Goal: Task Accomplishment & Management: Complete application form

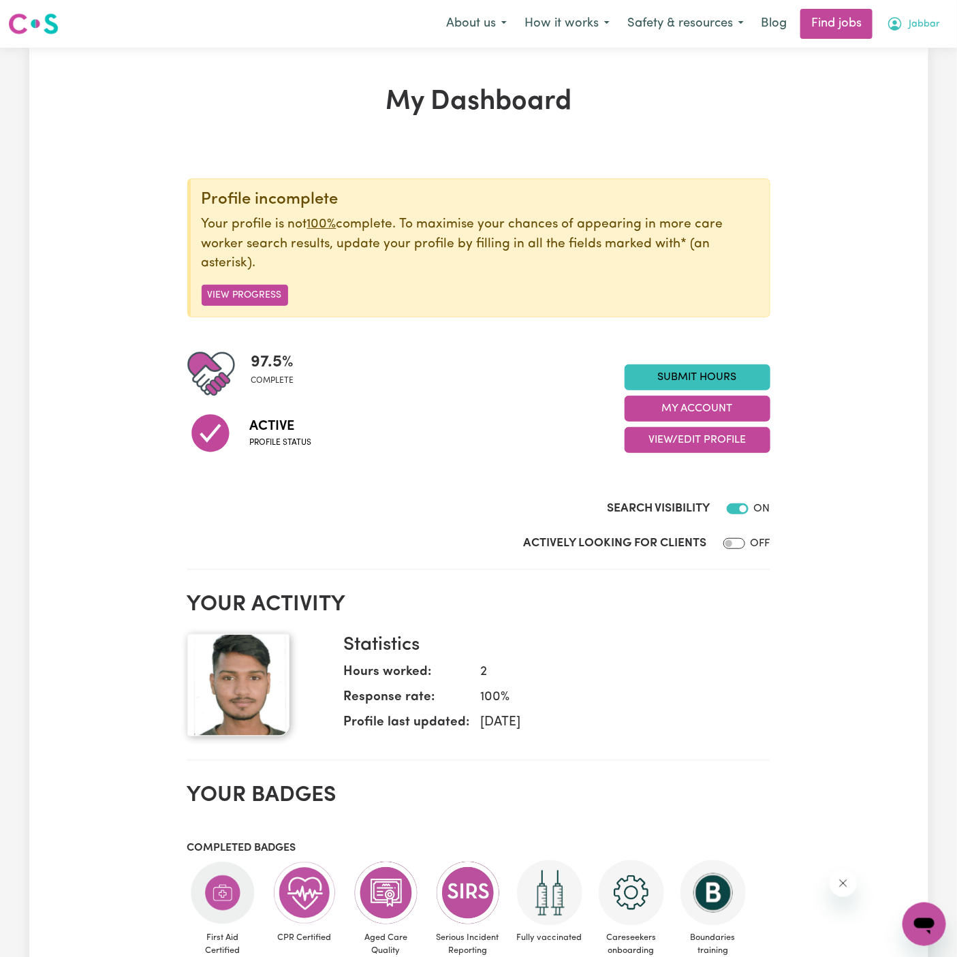
click at [925, 19] on span "Jabbar" at bounding box center [924, 24] width 31 height 15
click at [909, 48] on link "My Account" at bounding box center [895, 53] width 108 height 26
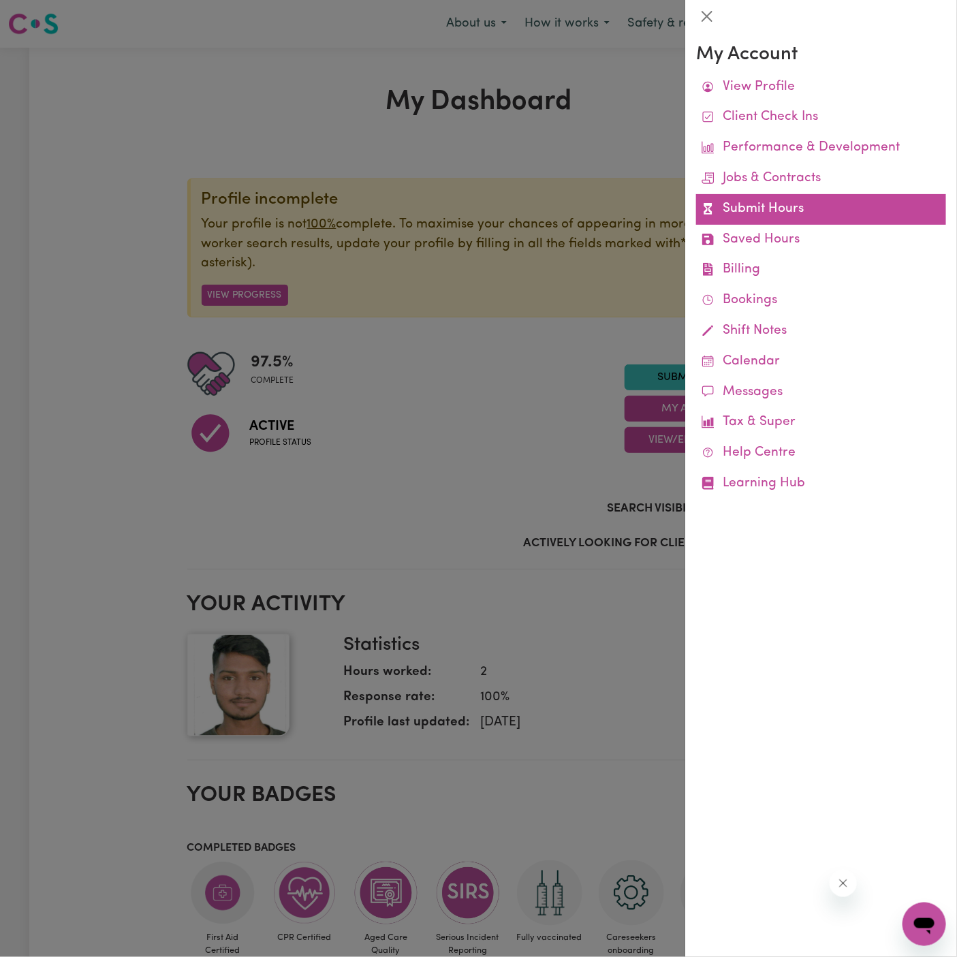
click at [765, 208] on link "Submit Hours" at bounding box center [821, 209] width 250 height 31
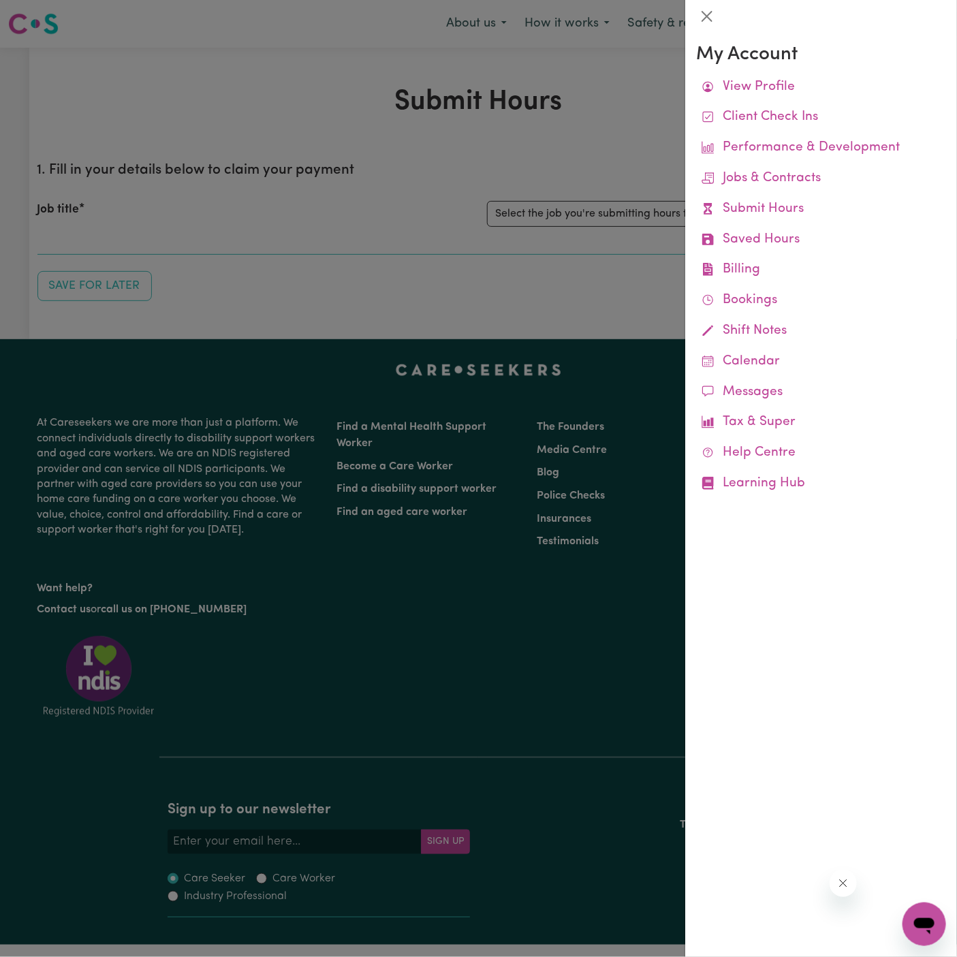
click at [543, 185] on div at bounding box center [478, 478] width 957 height 957
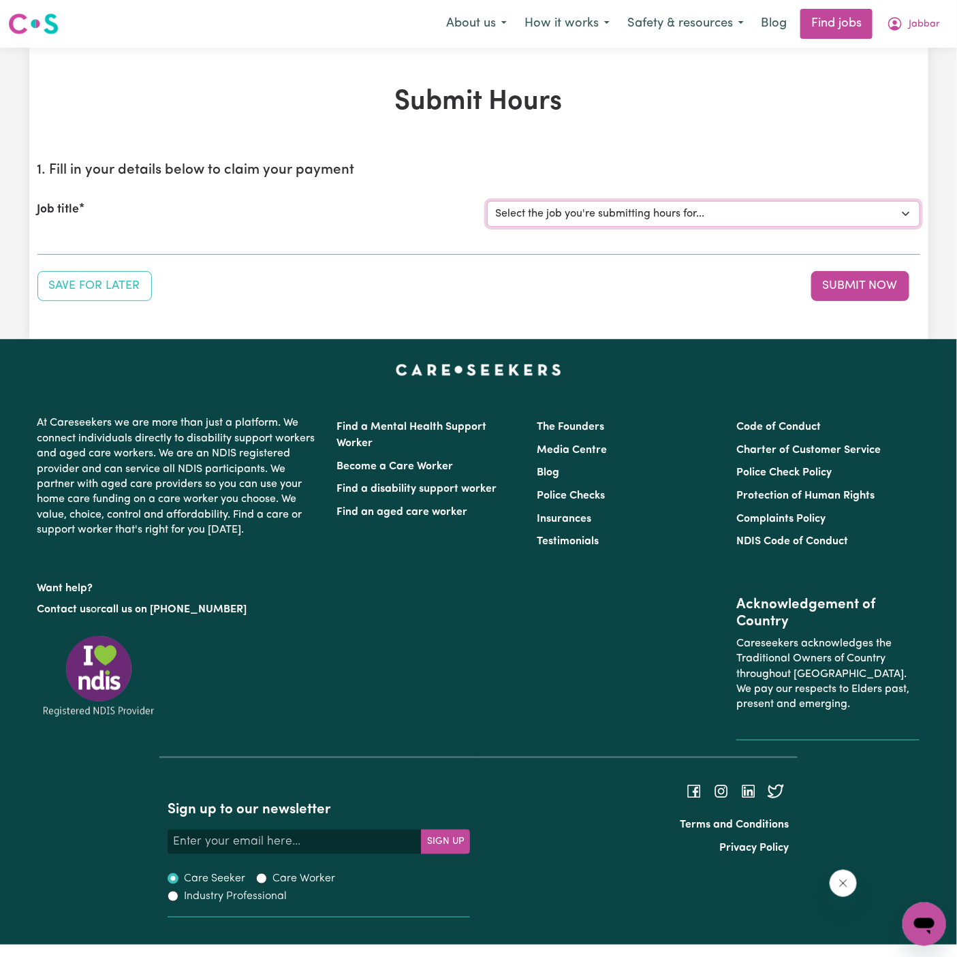
click at [612, 219] on select "Select the job you're submitting hours for... [[PERSON_NAME]] Support Worker Ne…" at bounding box center [703, 214] width 433 height 26
select select "15190"
click at [487, 201] on select "Select the job you're submitting hours for... [[PERSON_NAME]] Support Worker Ne…" at bounding box center [703, 214] width 433 height 26
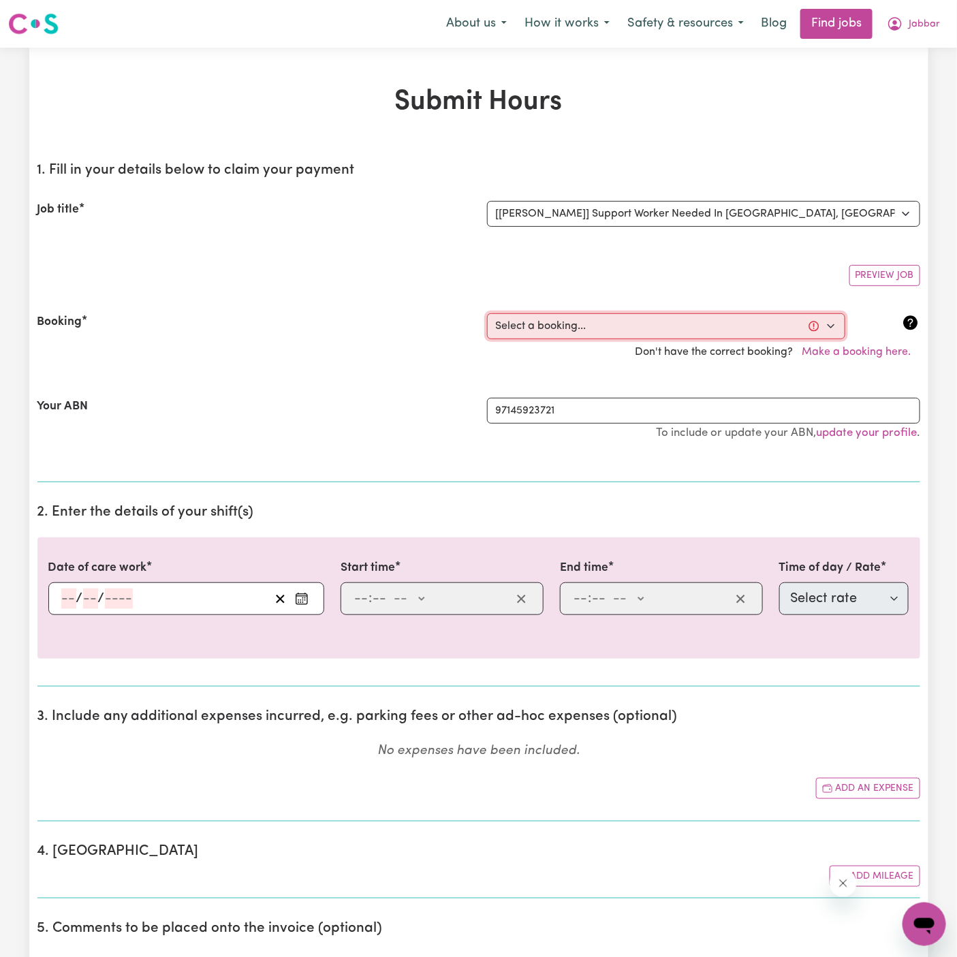
click at [719, 319] on select "Select a booking... [DATE] 09:00am to 02:00pm (ONE-OFF)" at bounding box center [666, 326] width 358 height 26
select select "369387"
click at [487, 313] on select "Select a booking... [DATE] 09:00am to 02:00pm (ONE-OFF)" at bounding box center [666, 326] width 358 height 26
type input "[DATE]"
type input "6"
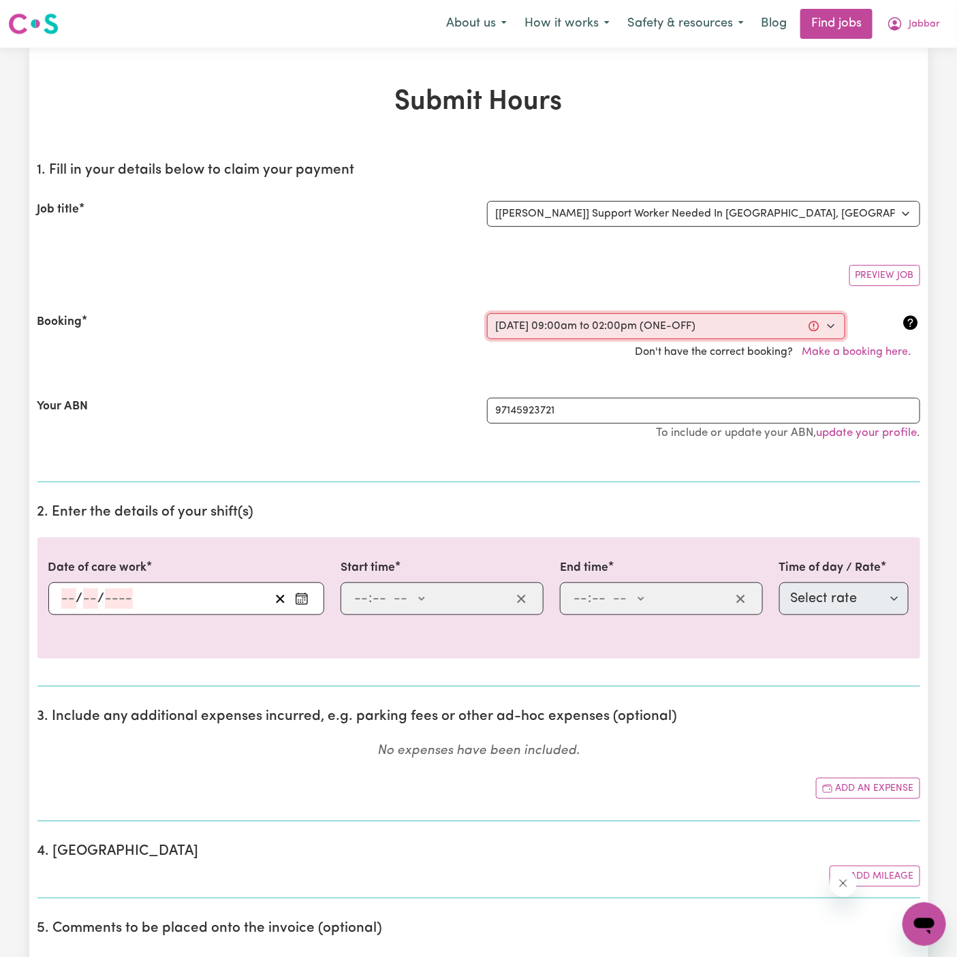
type input "10"
type input "2025"
type input "09:00"
type input "9"
type input "0"
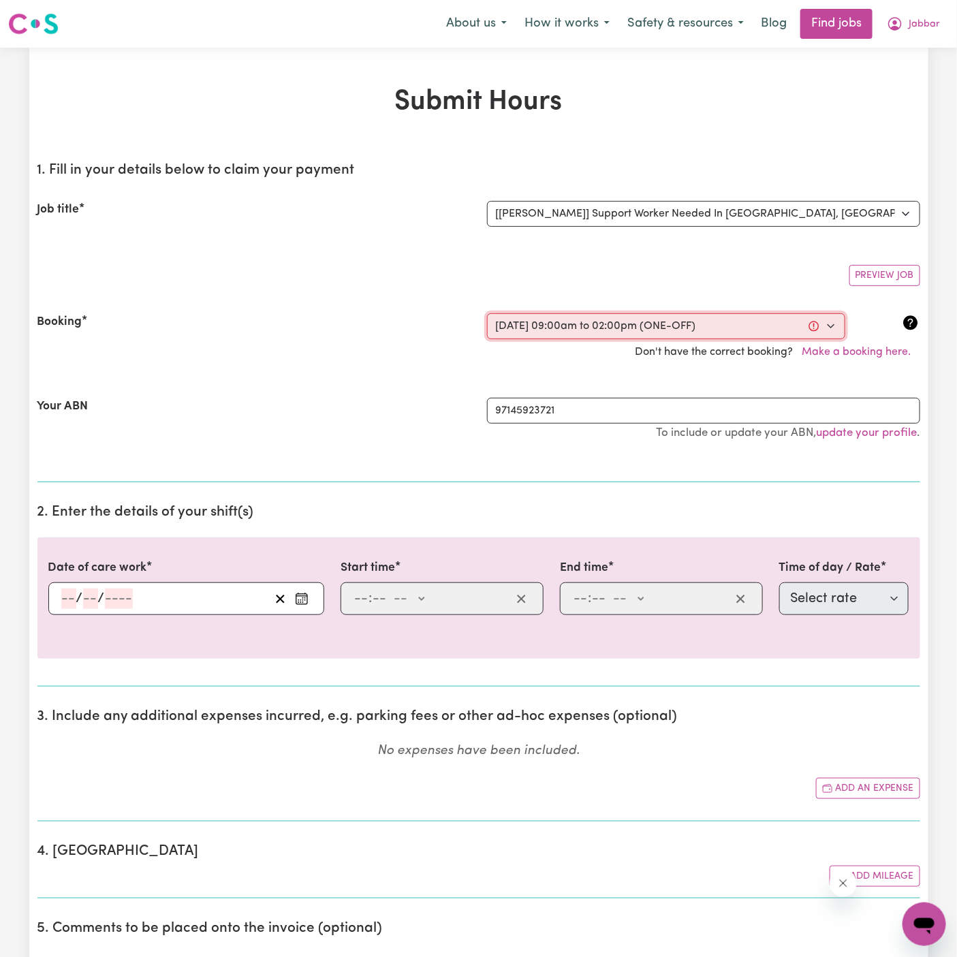
select select "am"
type input "14:00"
type input "2"
type input "0"
select select "pm"
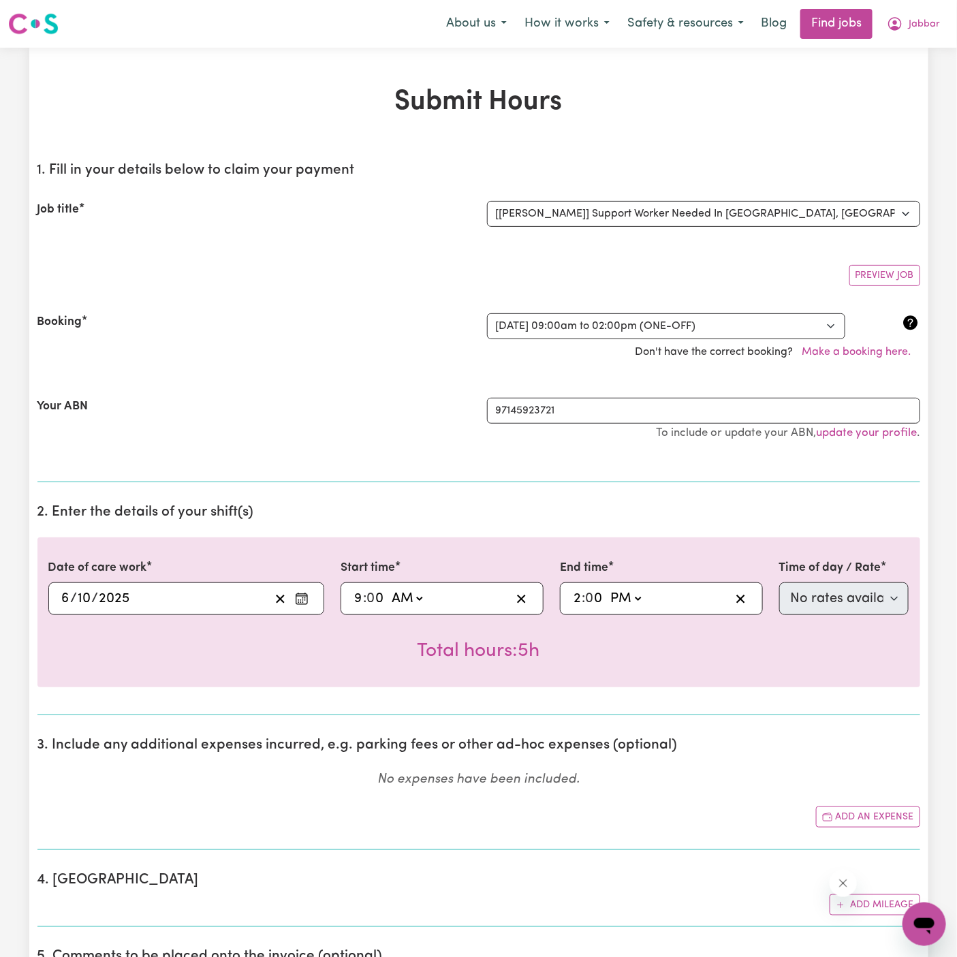
click at [303, 593] on icon "Enter the date of care work" at bounding box center [302, 599] width 14 height 14
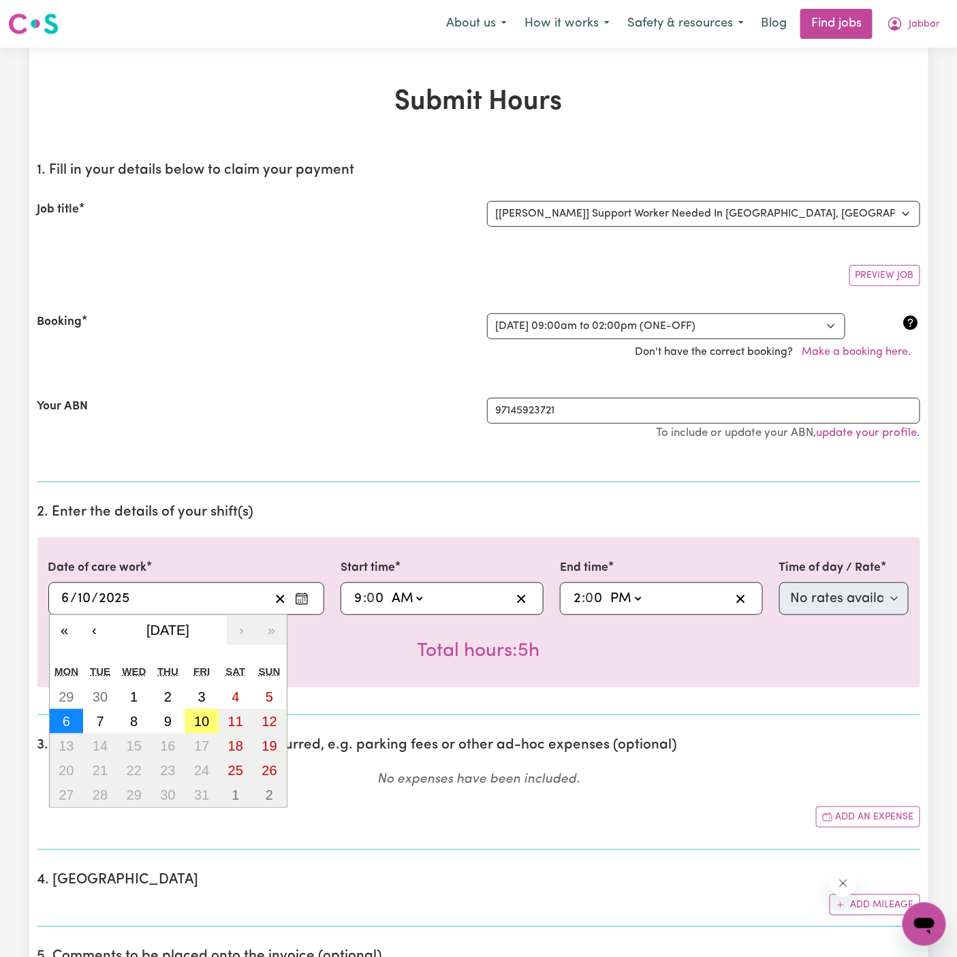
click at [73, 722] on button "6" at bounding box center [67, 721] width 34 height 25
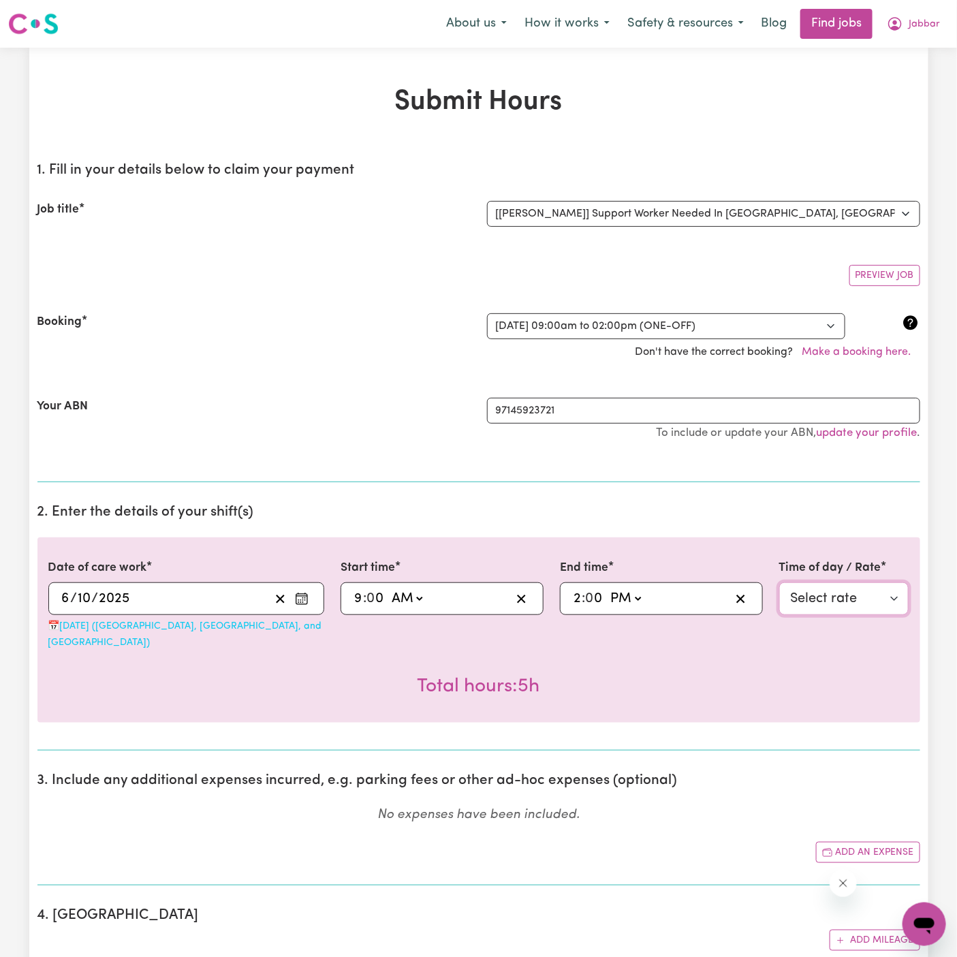
click at [826, 597] on select "Select rate $80.00 - Public Holiday - Assistance to access community, social an…" at bounding box center [844, 598] width 130 height 33
select select "10"
click at [779, 582] on select "Select rate $80.00 - Public Holiday - Assistance to access community, social an…" at bounding box center [844, 598] width 130 height 33
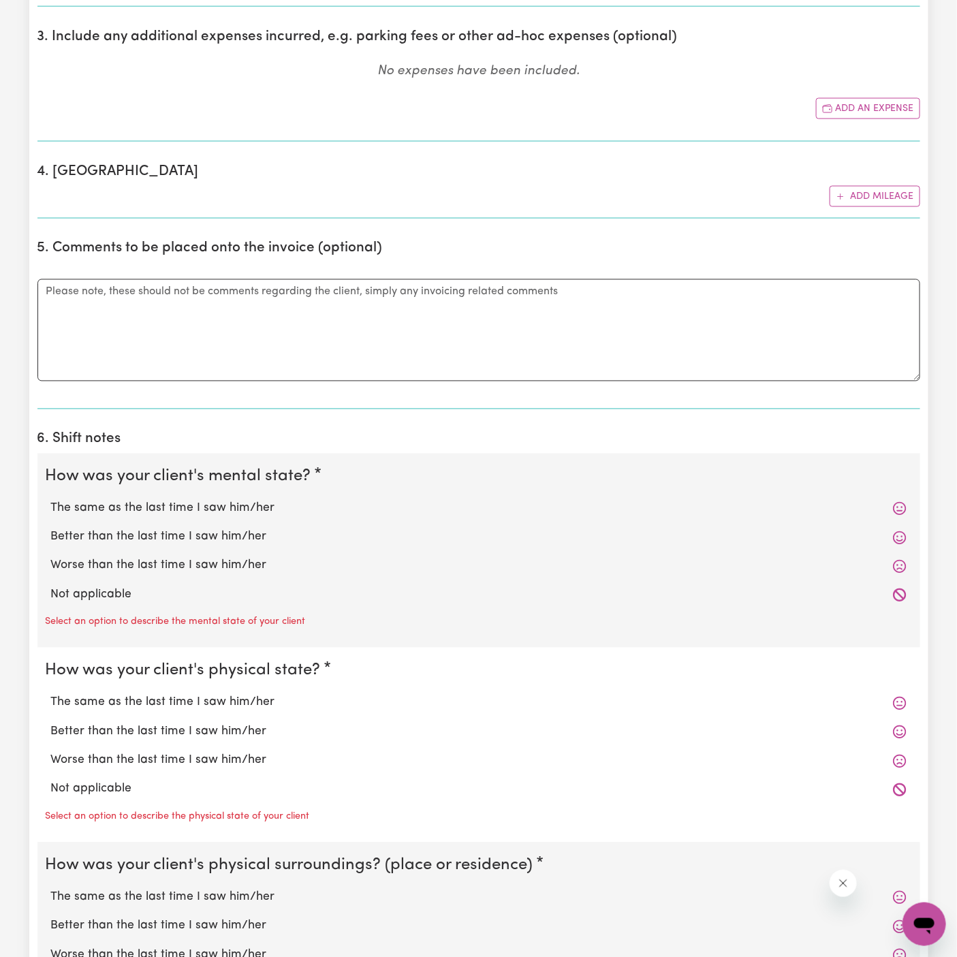
scroll to position [746, 0]
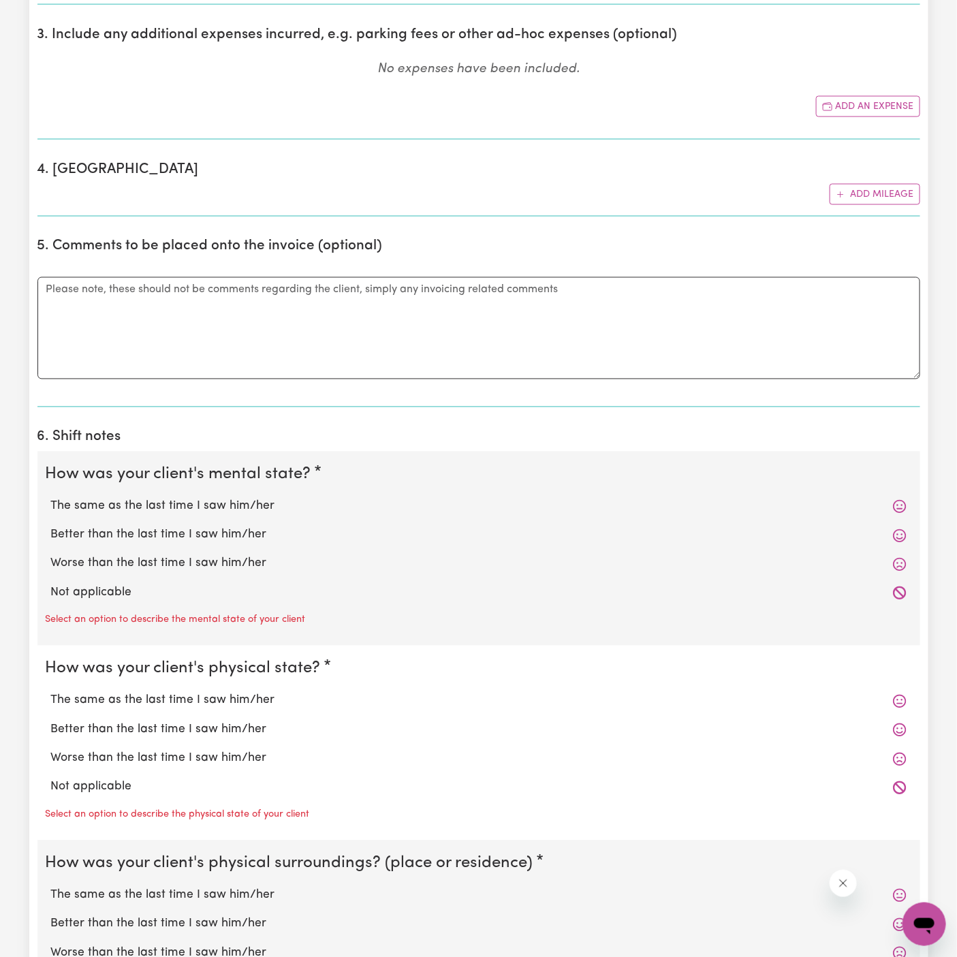
click at [149, 584] on label "Not applicable" at bounding box center [479, 593] width 856 height 18
click at [51, 584] on input "Not applicable" at bounding box center [50, 584] width 1 height 1
radio input "true"
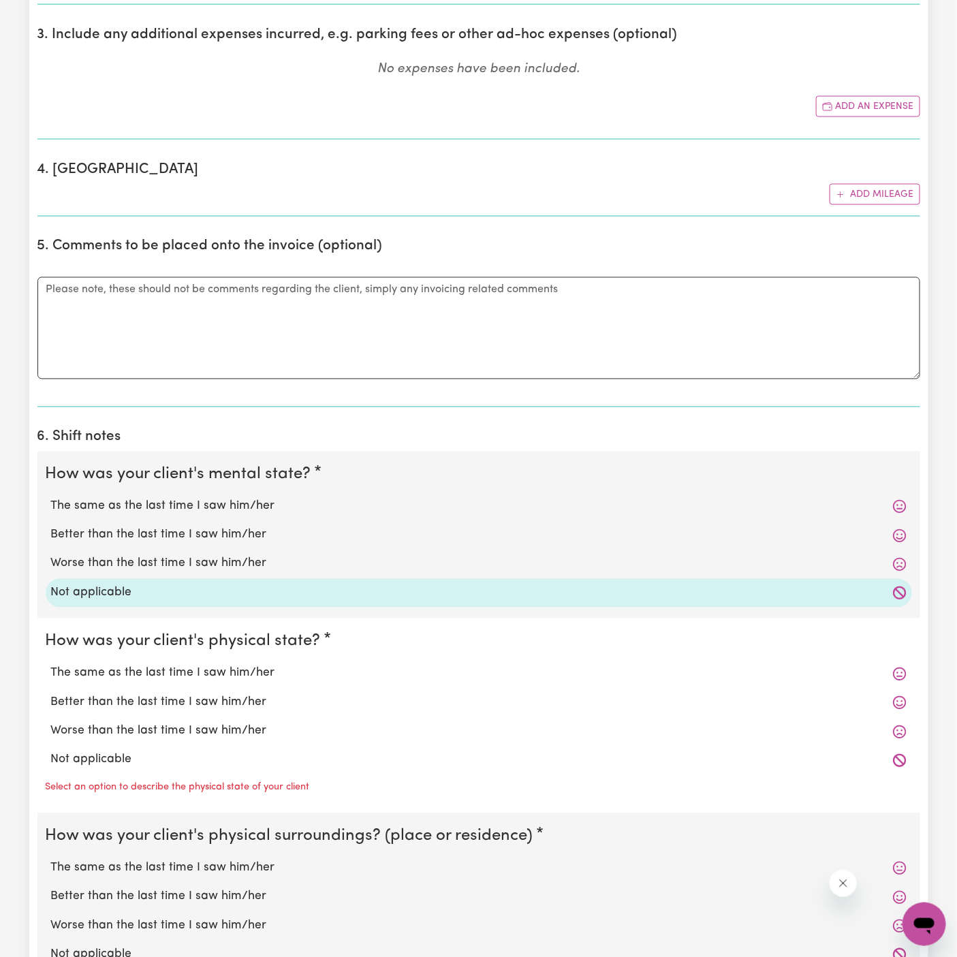
click at [128, 751] on label "Not applicable" at bounding box center [479, 760] width 856 height 18
click at [51, 751] on input "Not applicable" at bounding box center [50, 751] width 1 height 1
radio input "true"
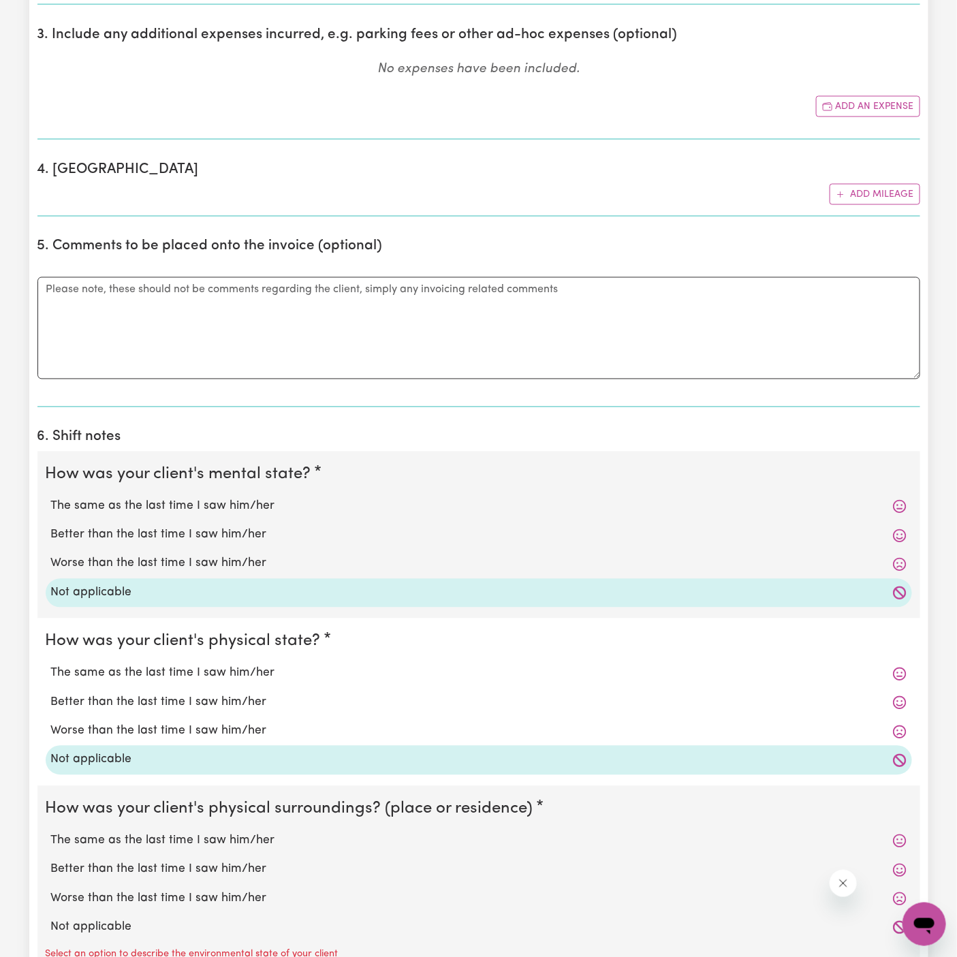
scroll to position [1018, 0]
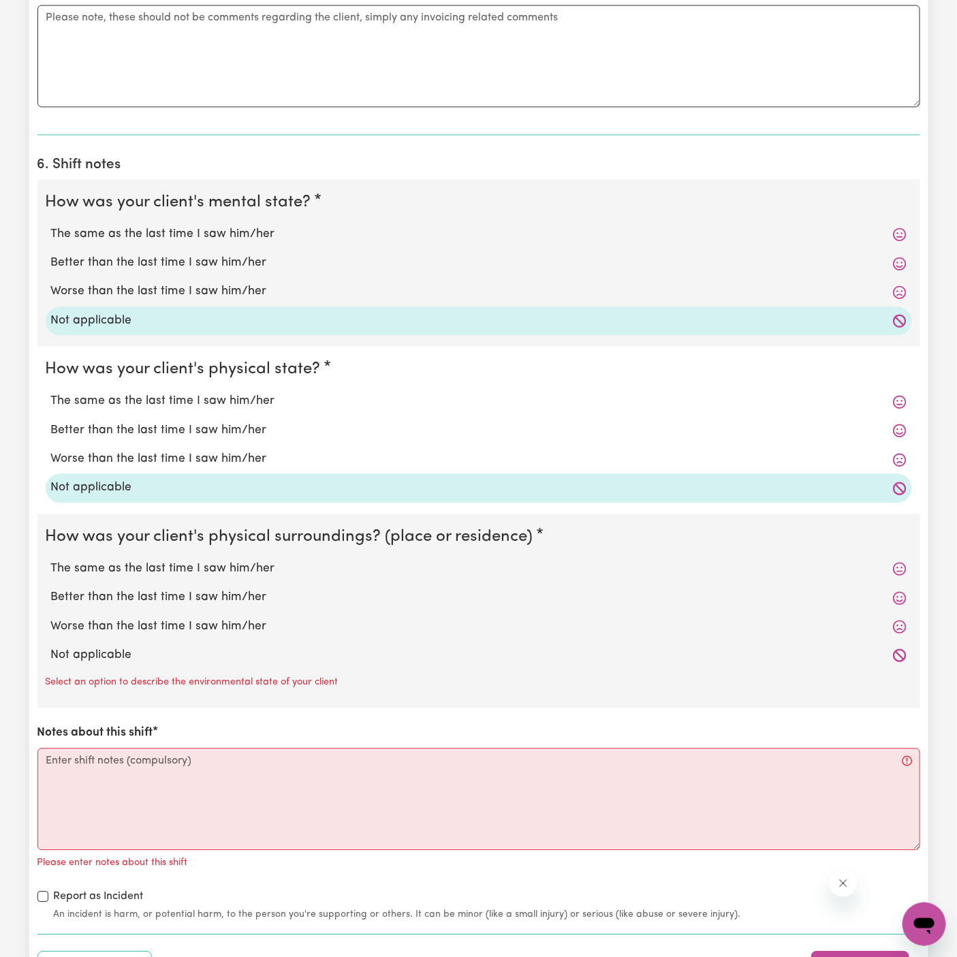
click at [132, 646] on label "Not applicable" at bounding box center [479, 655] width 856 height 18
click at [51, 646] on input "Not applicable" at bounding box center [50, 646] width 1 height 1
radio input "true"
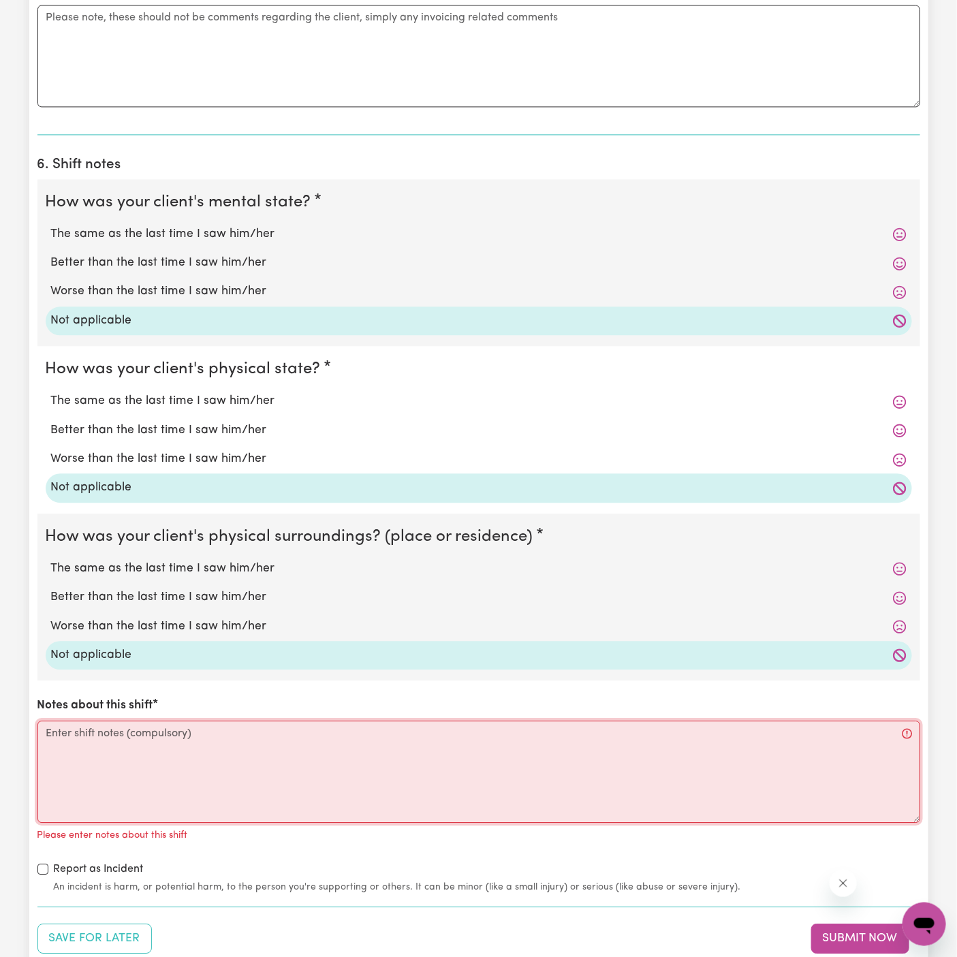
click at [151, 751] on textarea "Notes about this shift" at bounding box center [478, 772] width 883 height 102
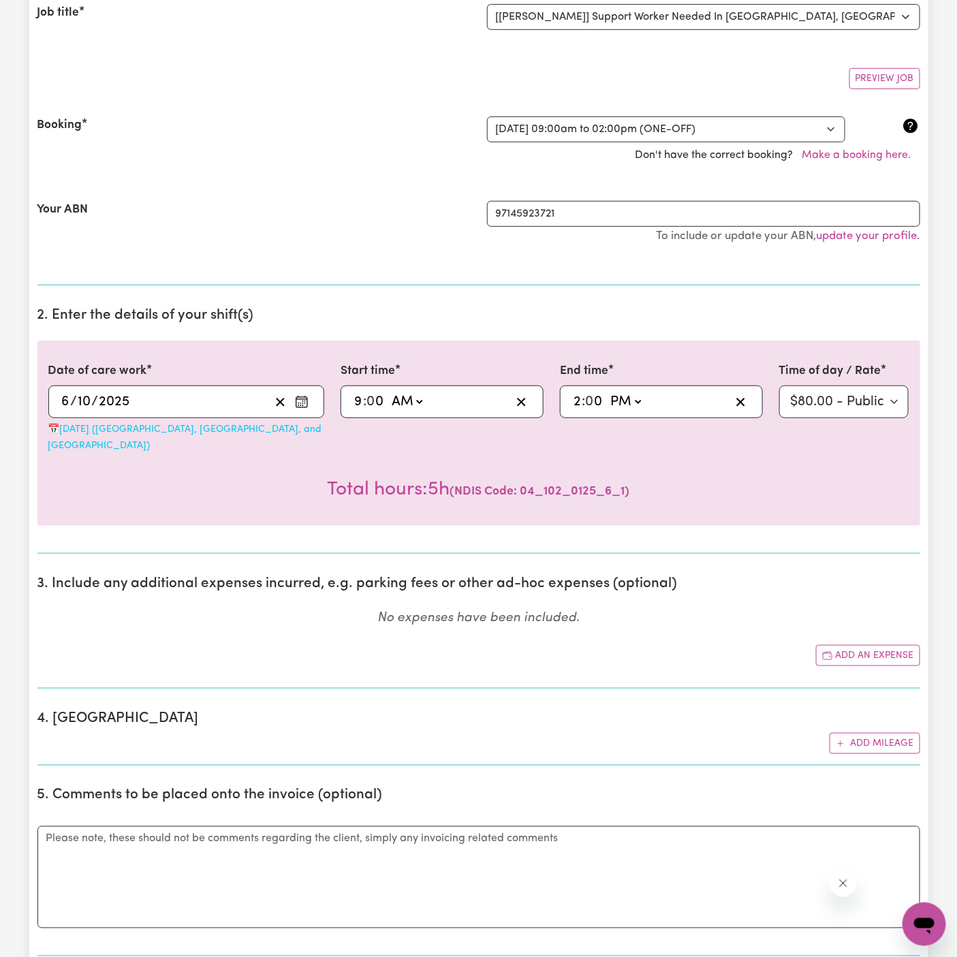
scroll to position [195, 0]
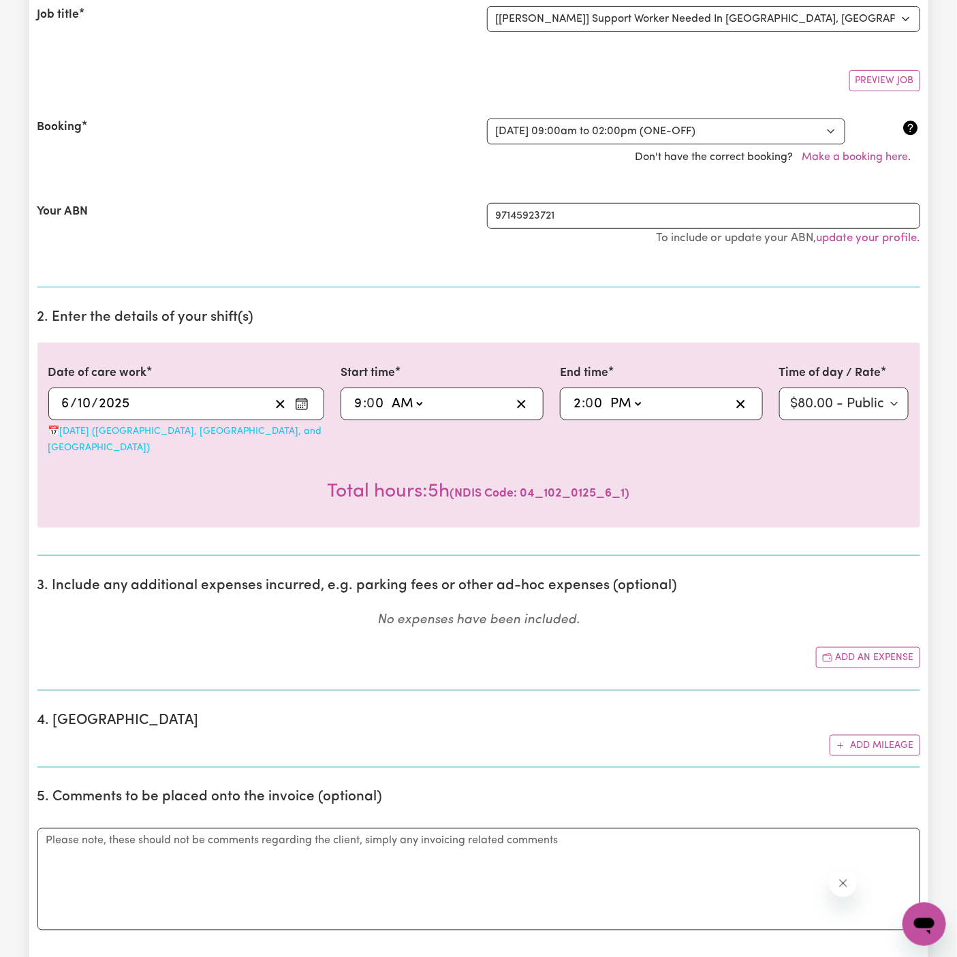
type textarea "-"
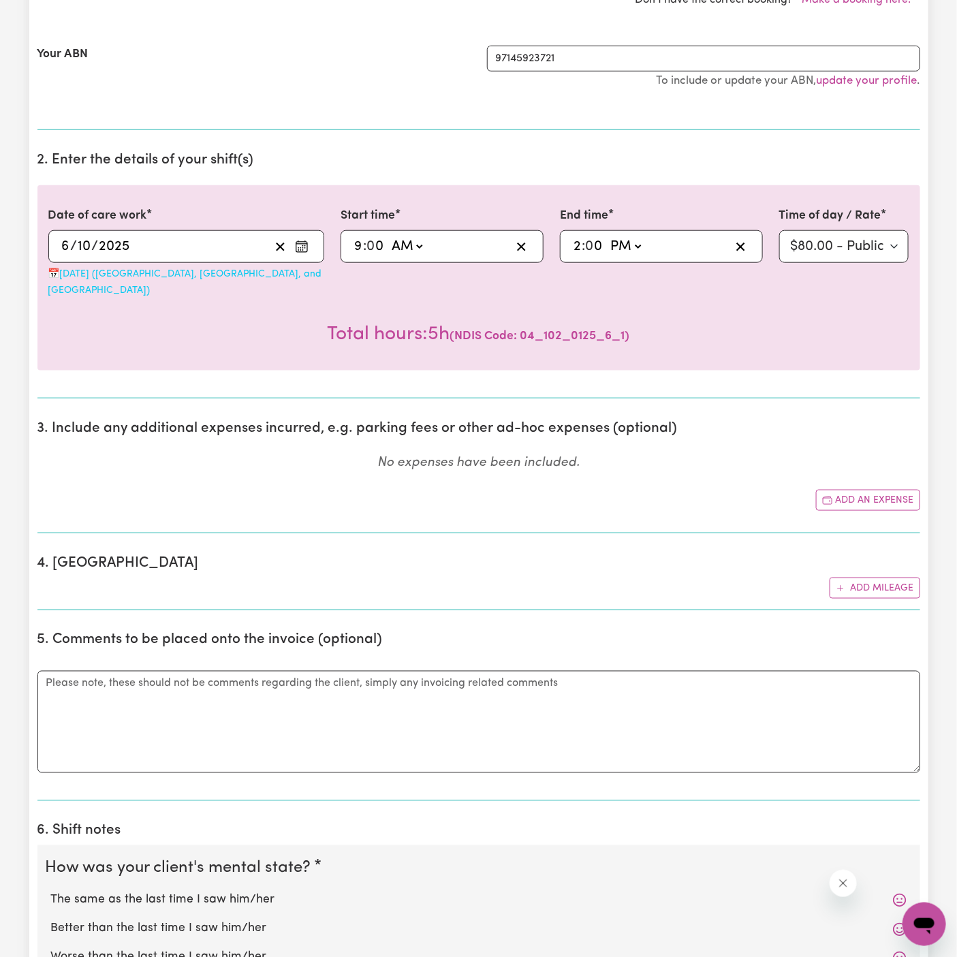
scroll to position [260, 0]
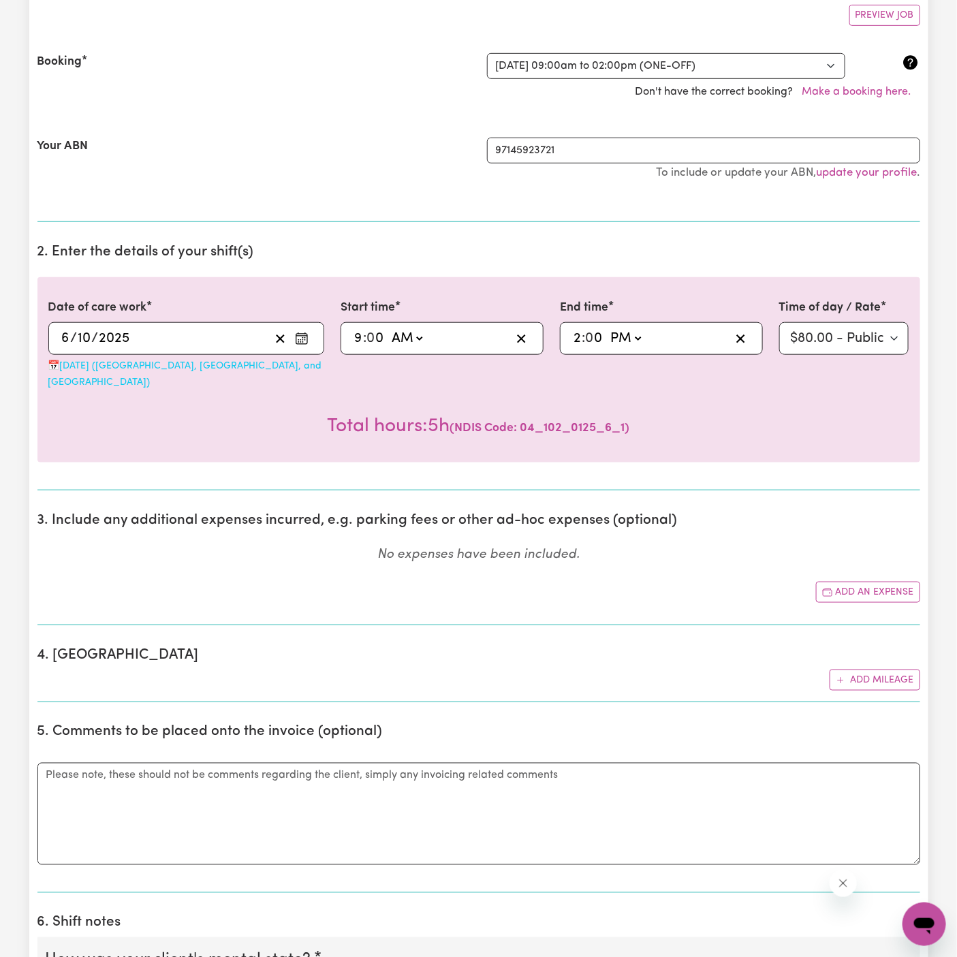
click at [291, 181] on div "Your ABN" at bounding box center [254, 166] width 450 height 57
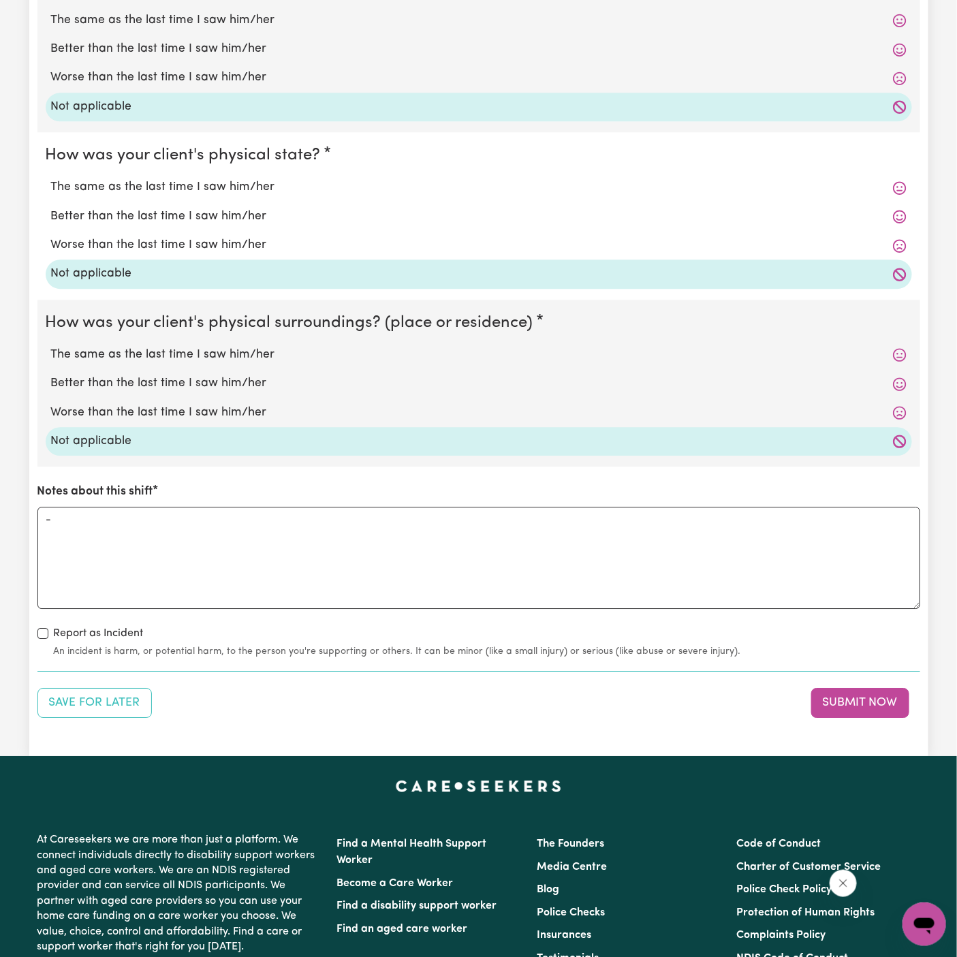
scroll to position [1352, 0]
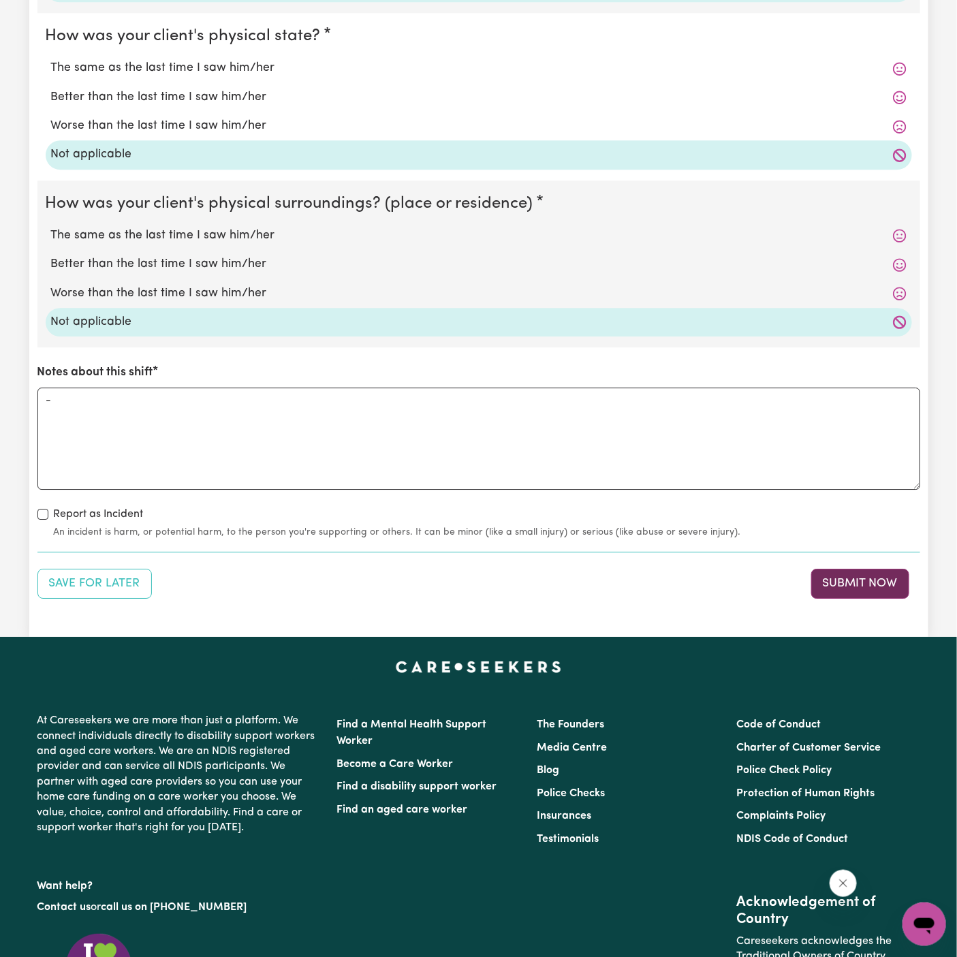
click at [870, 569] on button "Submit Now" at bounding box center [860, 584] width 98 height 30
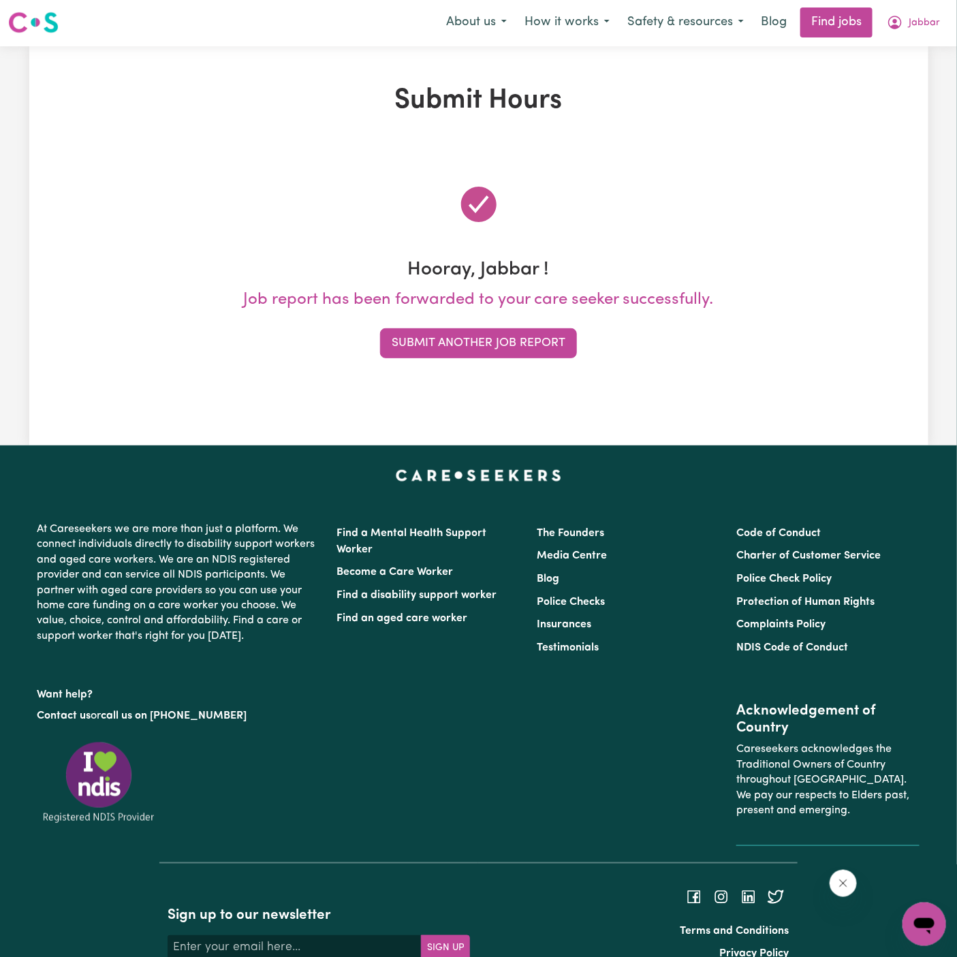
scroll to position [0, 0]
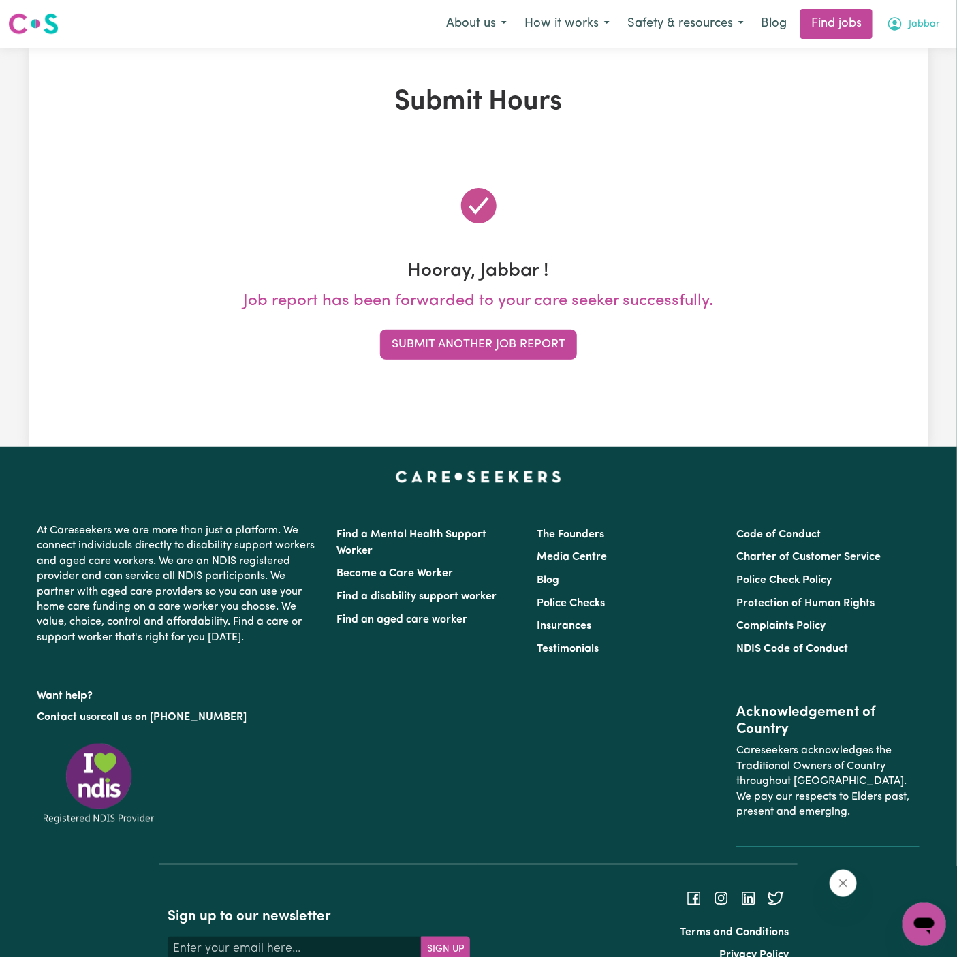
click at [929, 13] on button "Jabbar" at bounding box center [913, 24] width 71 height 29
click at [919, 47] on link "My Account" at bounding box center [895, 53] width 108 height 26
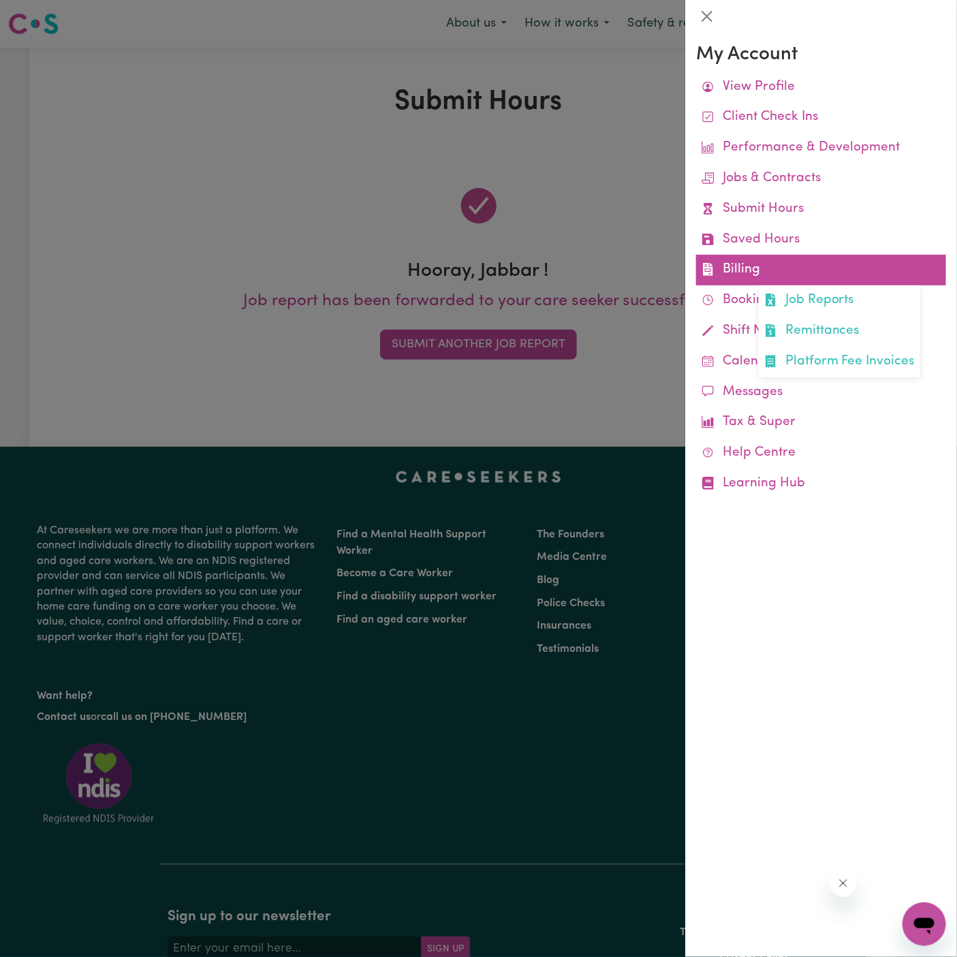
click at [747, 273] on link "Billing Job Reports Remittances Platform Fee Invoices" at bounding box center [821, 270] width 250 height 31
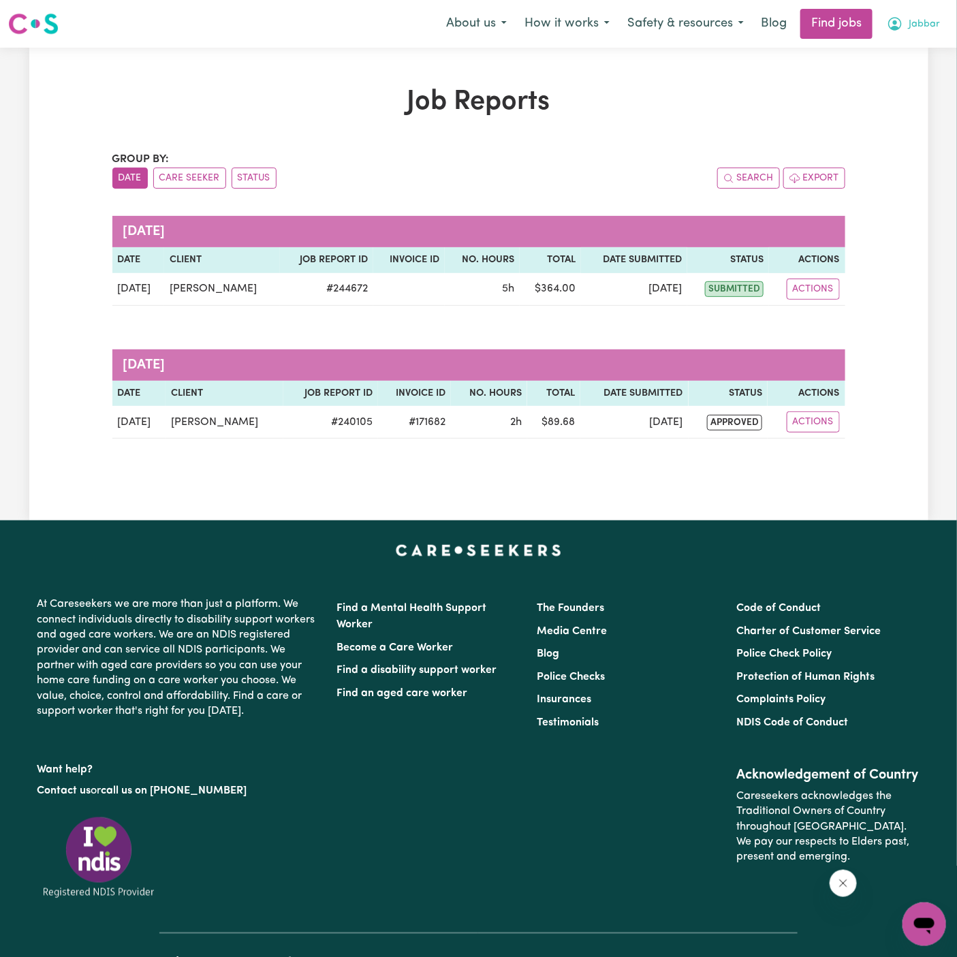
click at [920, 29] on span "Jabbar" at bounding box center [924, 24] width 31 height 15
click at [905, 102] on link "Logout" at bounding box center [895, 104] width 108 height 26
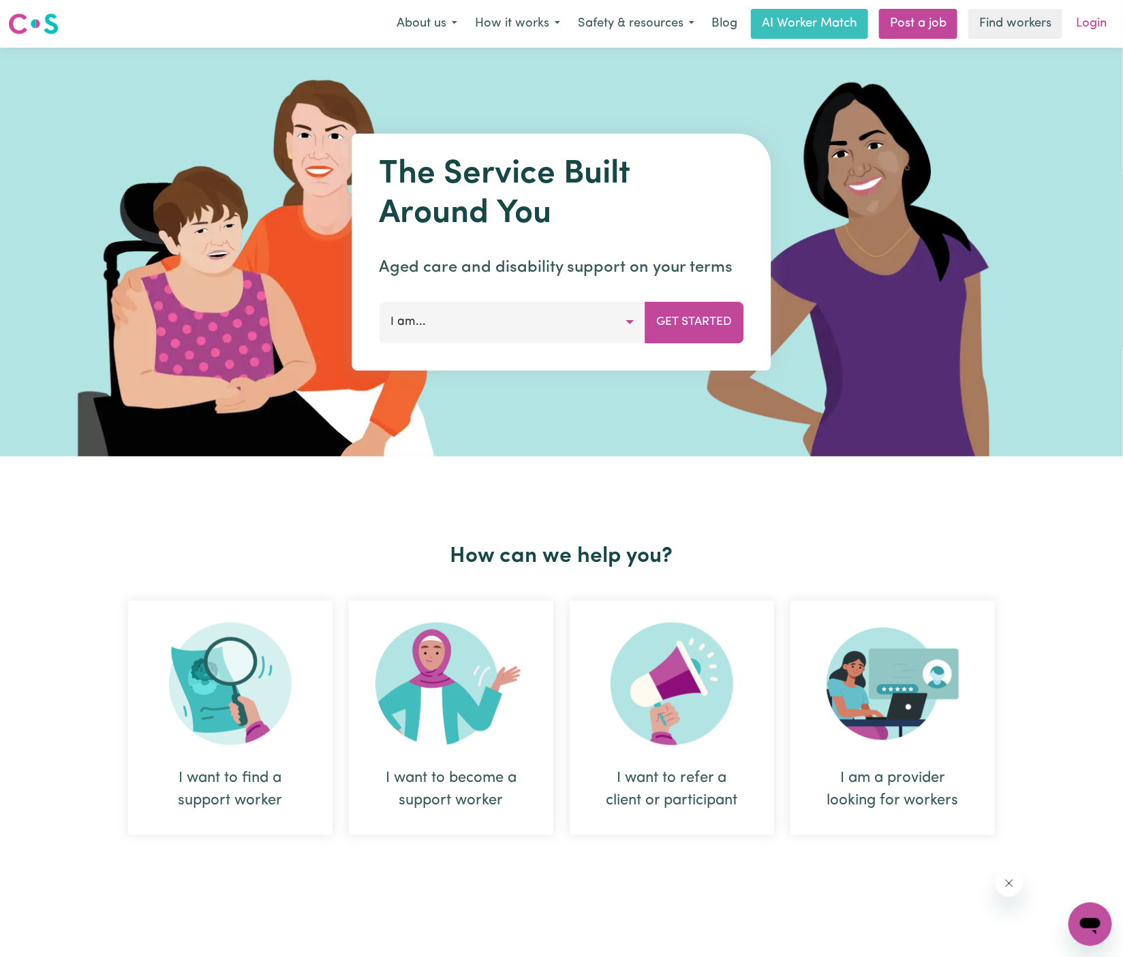
click at [956, 23] on link "Login" at bounding box center [1090, 24] width 47 height 30
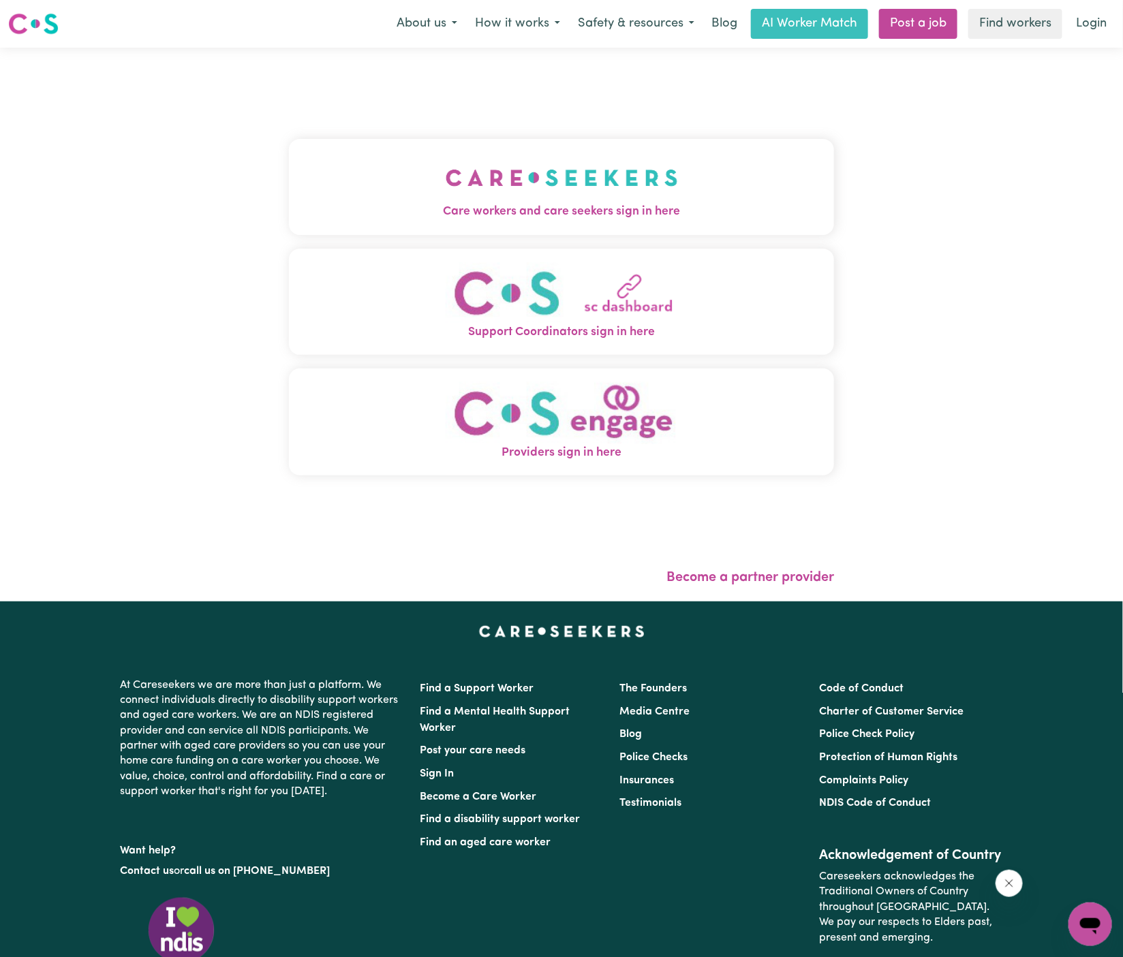
click at [614, 217] on span "Care workers and care seekers sign in here" at bounding box center [561, 212] width 545 height 18
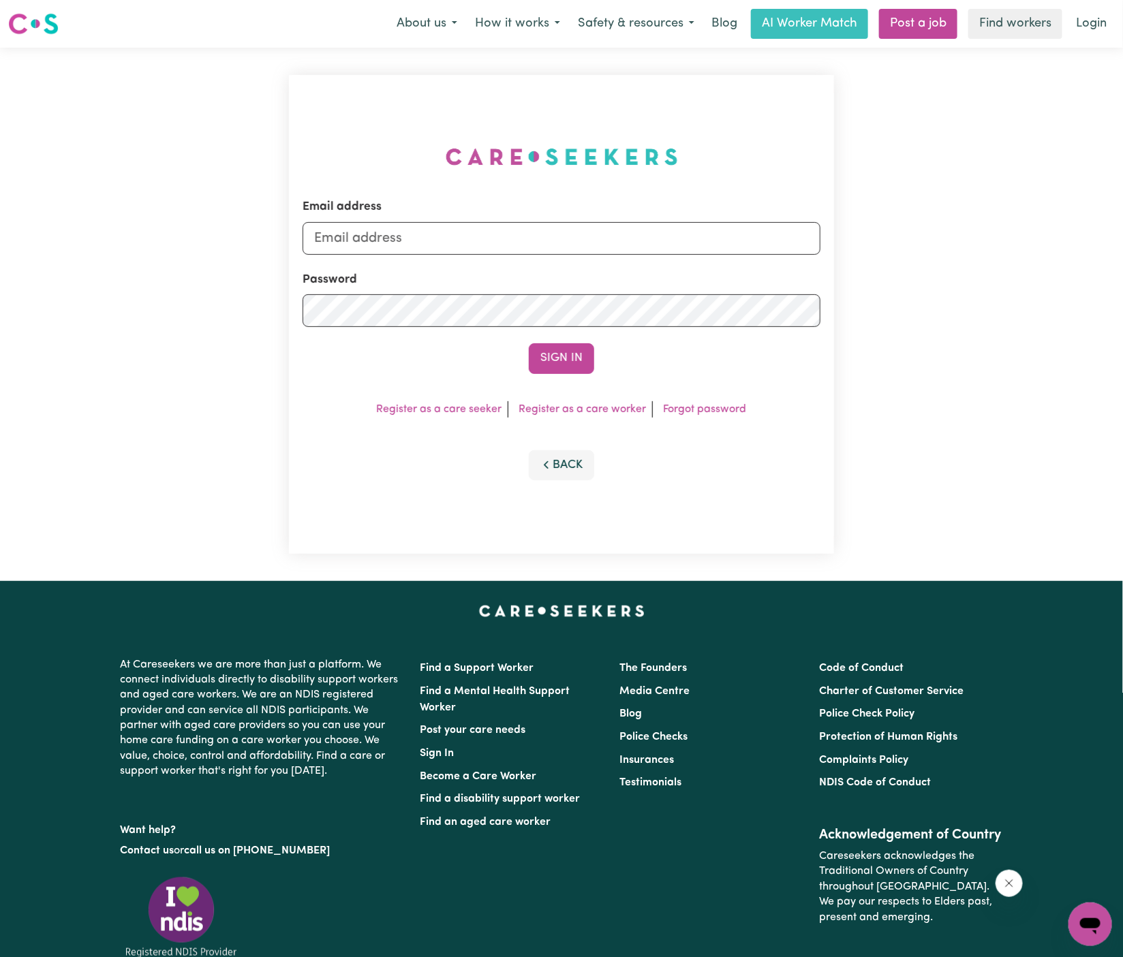
type input "[PERSON_NAME][EMAIL_ADDRESS][DOMAIN_NAME]"
click at [542, 352] on button "Sign In" at bounding box center [561, 358] width 65 height 30
